Goal: Transaction & Acquisition: Purchase product/service

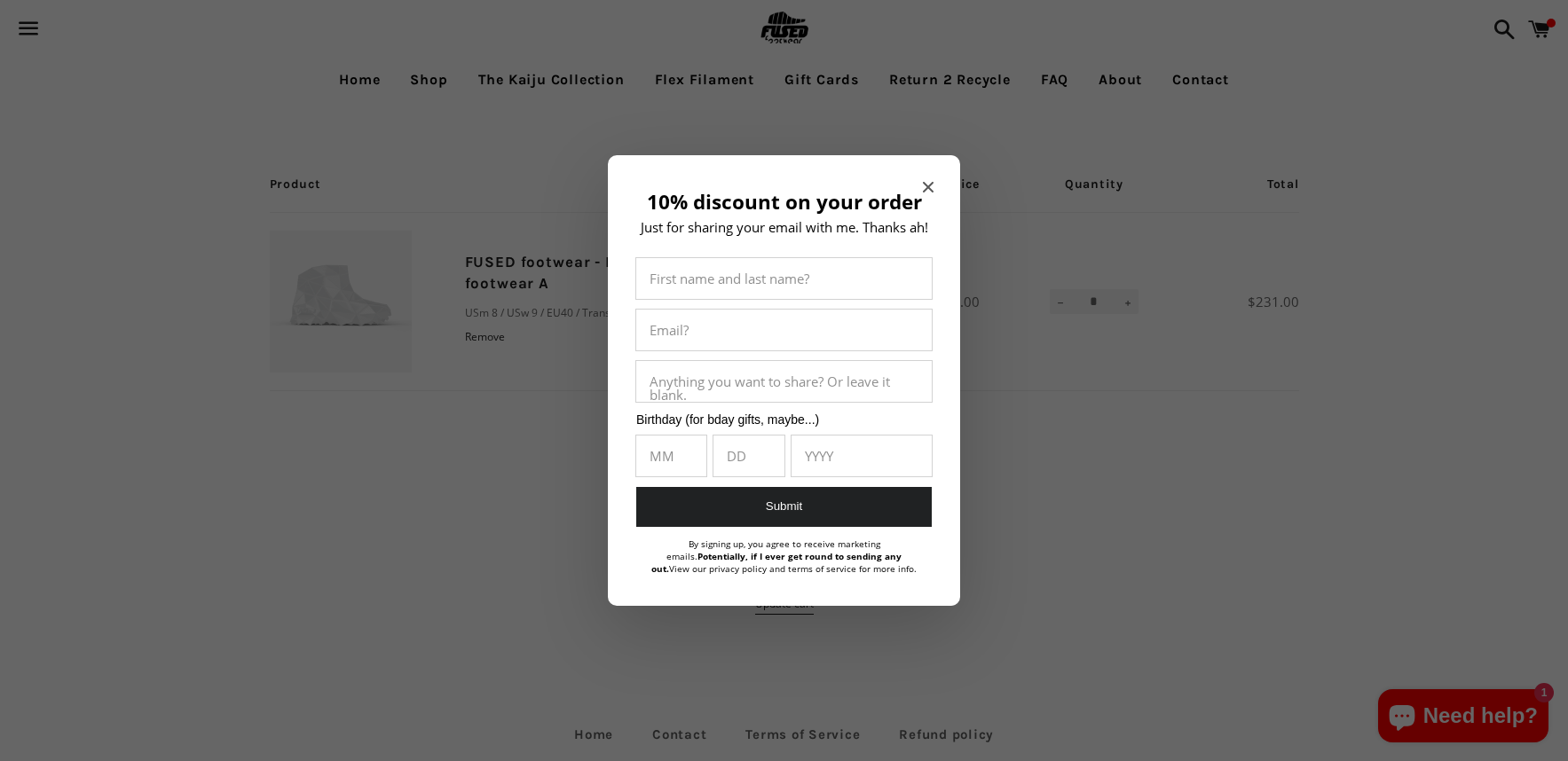
click at [930, 177] on div "10% discount on your order Just for sharing your email with me. Thanks ah! Firs…" at bounding box center [784, 380] width 352 height 451
drag, startPoint x: 927, startPoint y: 189, endPoint x: 918, endPoint y: 187, distance: 9.2
click at [918, 187] on section "10% discount on your order Just for sharing your email with me. Thanks ah! Firs…" at bounding box center [784, 380] width 352 height 451
click at [922, 183] on div "10% discount on your order Just for sharing your email with me. Thanks ah! Firs…" at bounding box center [784, 380] width 352 height 451
click at [923, 182] on icon "Close modal" at bounding box center [928, 187] width 11 height 11
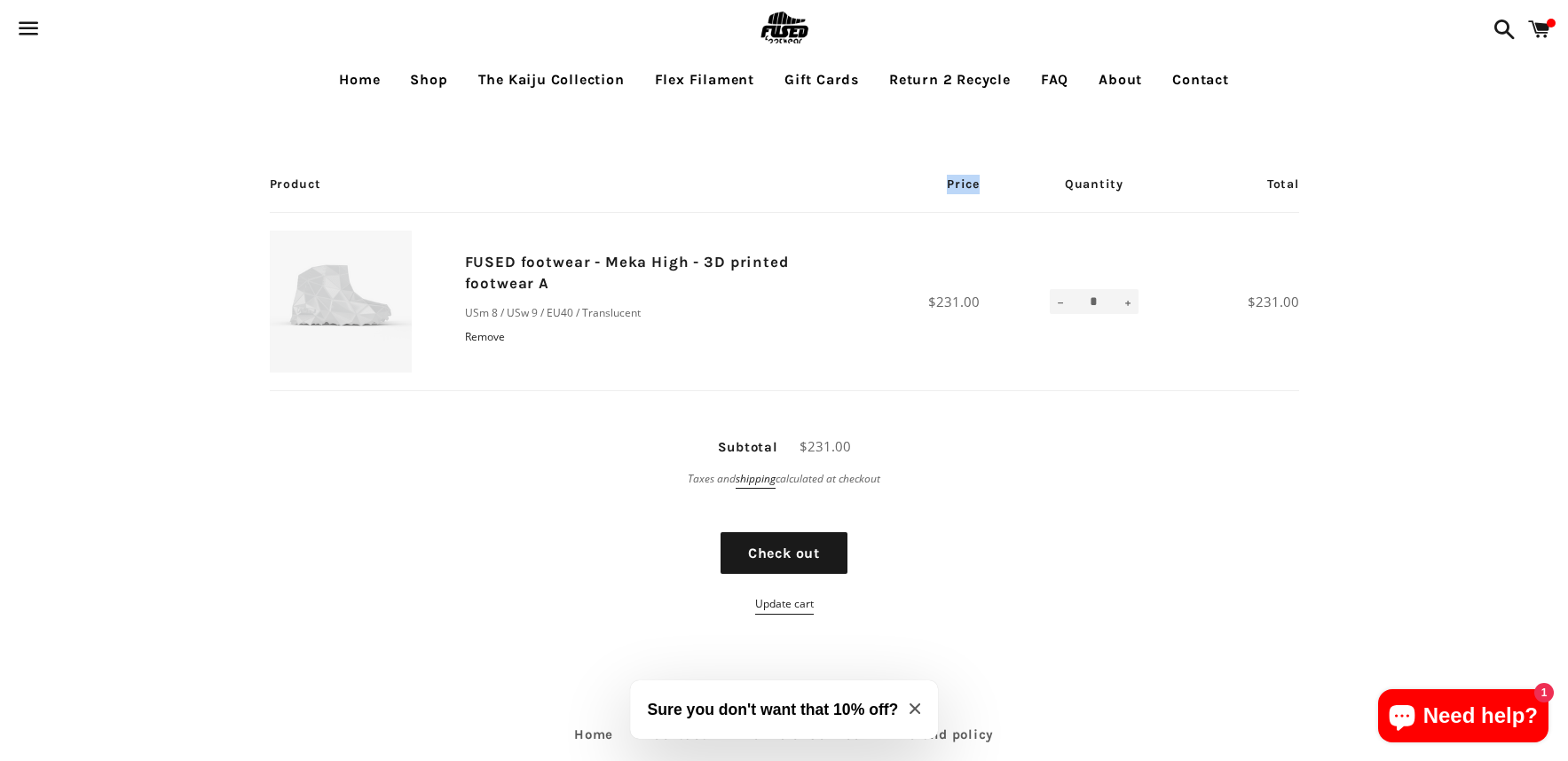
click at [923, 181] on th "Price" at bounding box center [930, 184] width 136 height 56
click at [25, 40] on span "button" at bounding box center [29, 28] width 40 height 53
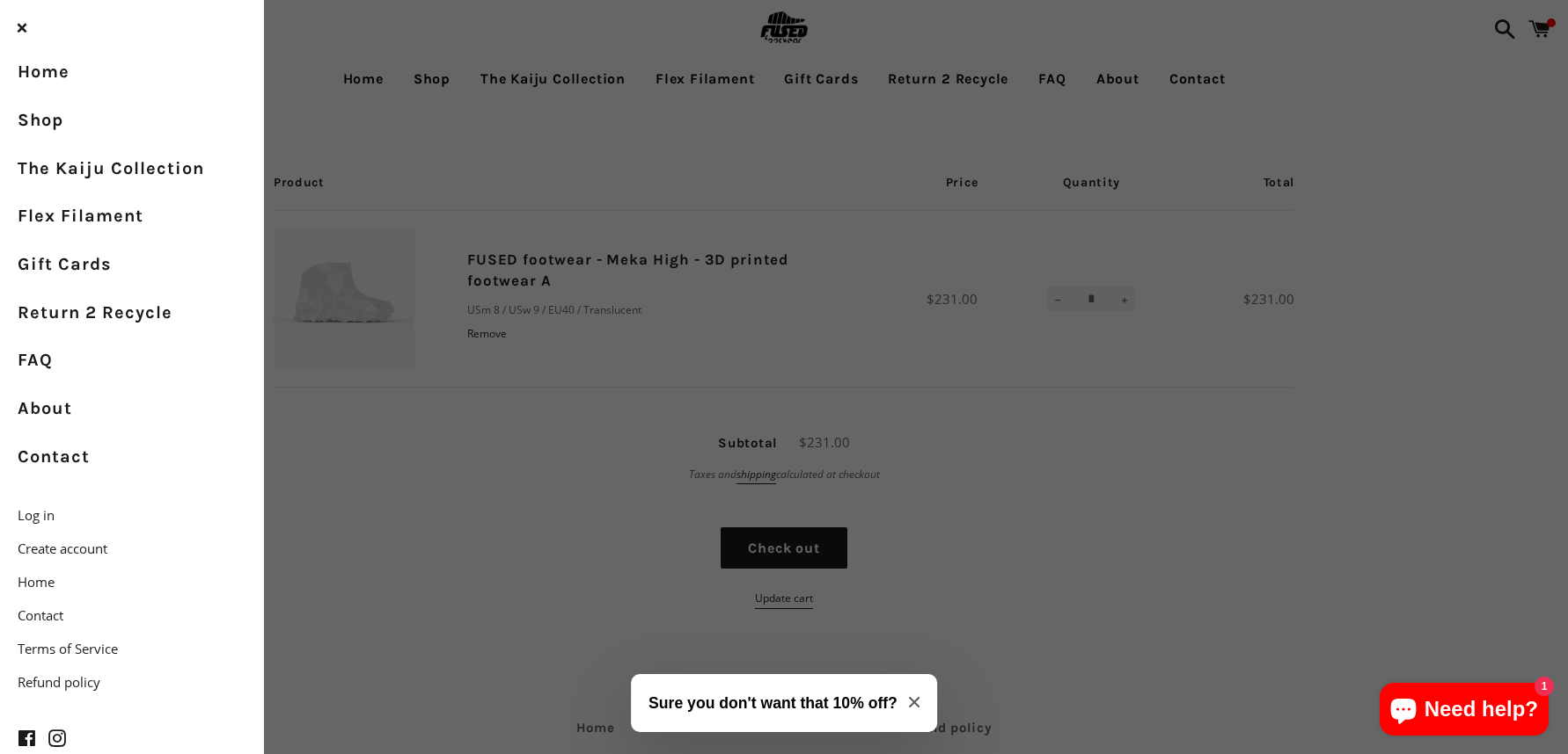
drag, startPoint x: 1071, startPoint y: 560, endPoint x: 1097, endPoint y: 426, distance: 136.5
click at [1072, 560] on div "Menu Search Cart Home Shop The Kaiju Collection Flex Filament Gift Cards Return…" at bounding box center [784, 437] width 1568 height 874
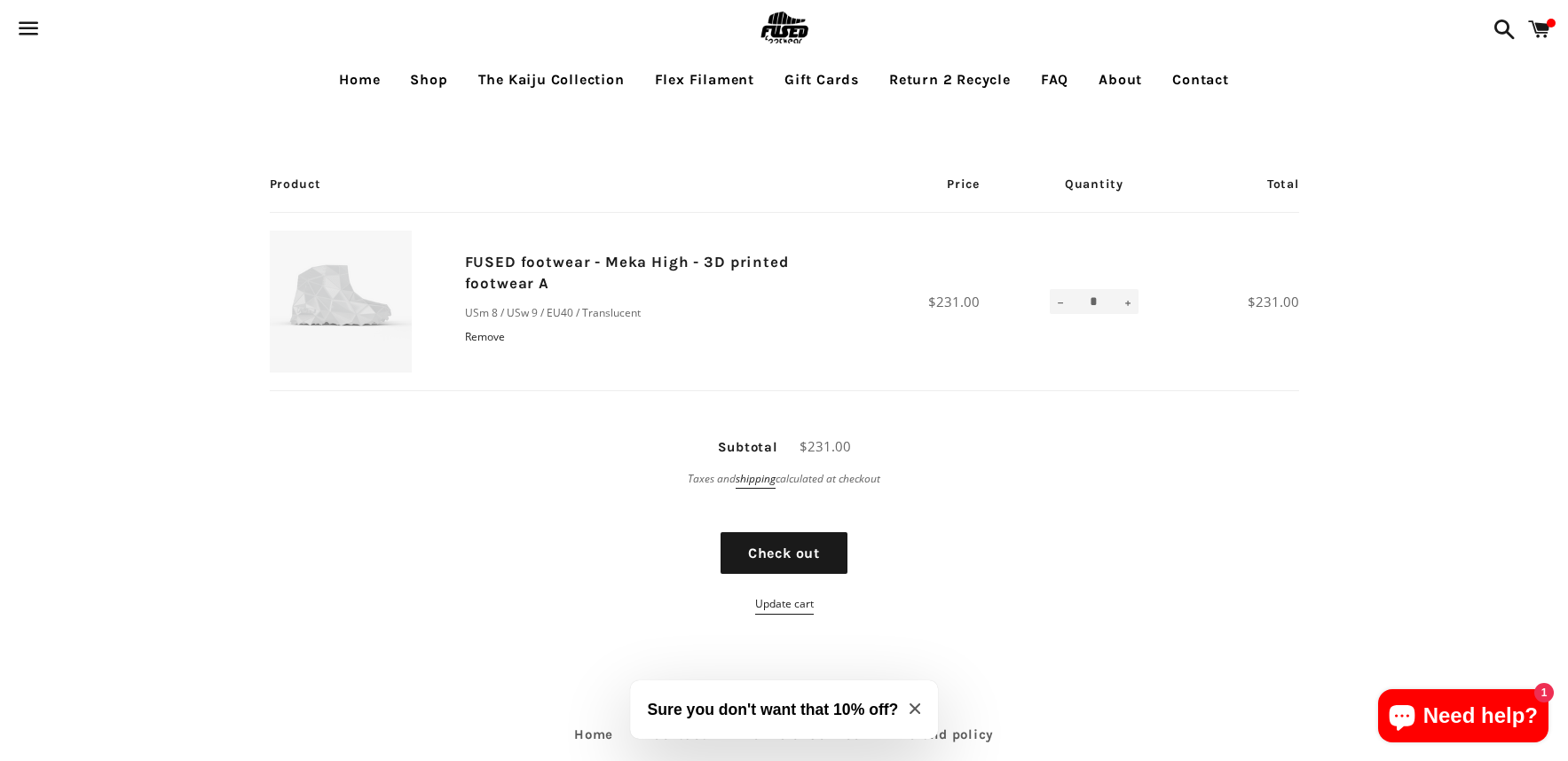
click at [424, 77] on link "Shop" at bounding box center [429, 80] width 64 height 44
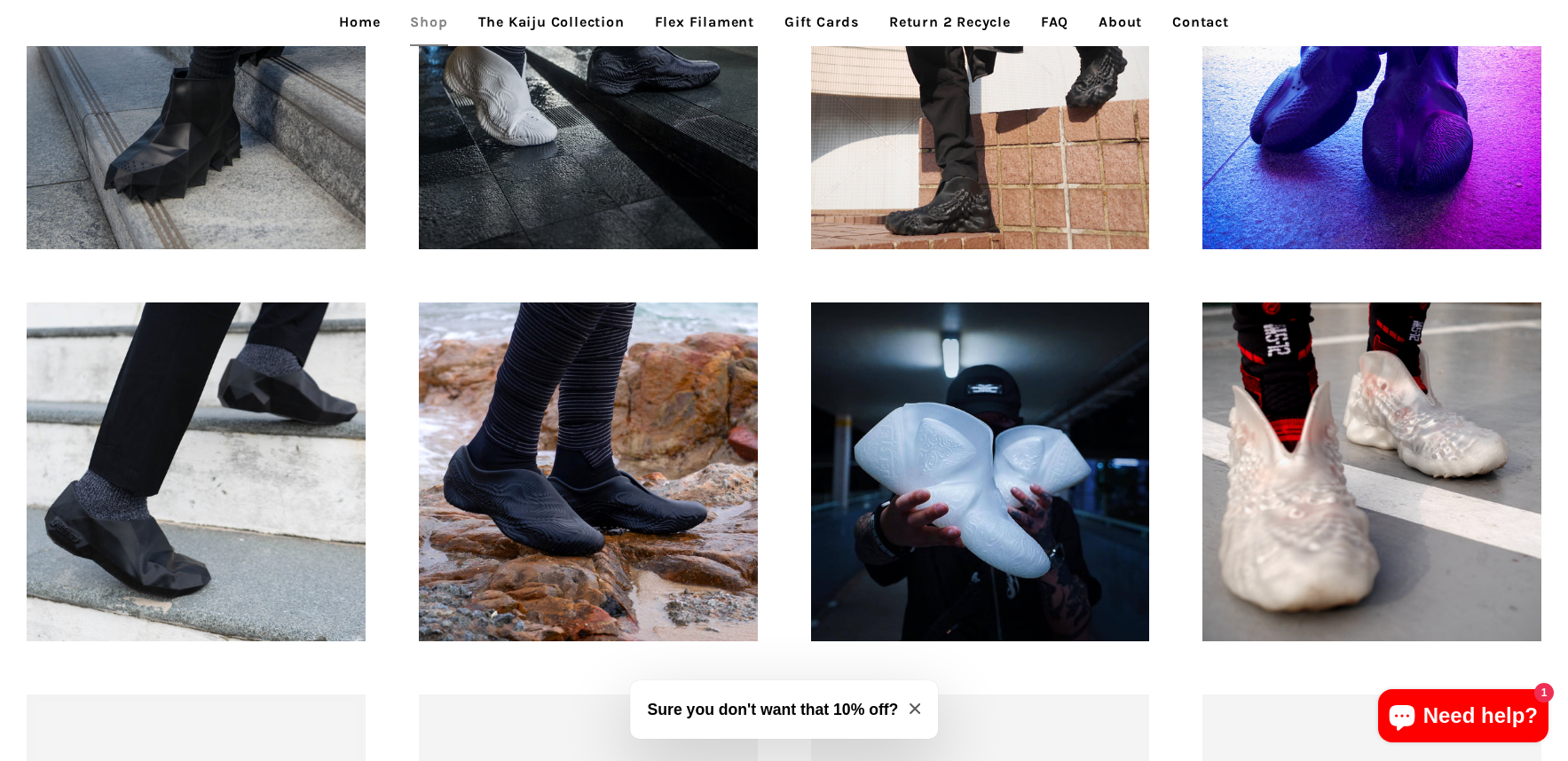
scroll to position [1597, 0]
